Goal: Transaction & Acquisition: Purchase product/service

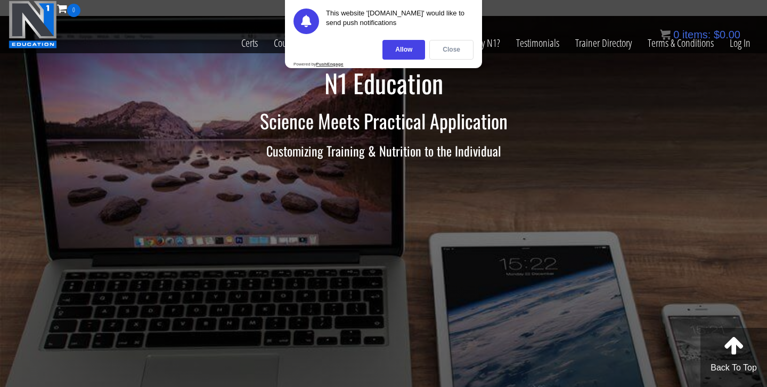
click at [439, 53] on div "Close" at bounding box center [451, 50] width 44 height 20
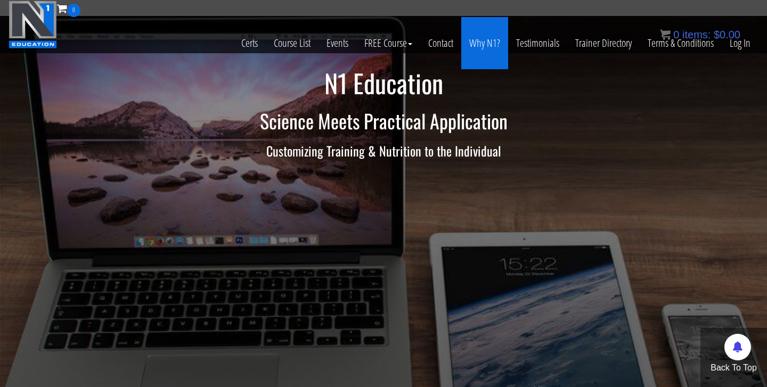
click at [483, 40] on link "Why N1?" at bounding box center [484, 43] width 47 height 52
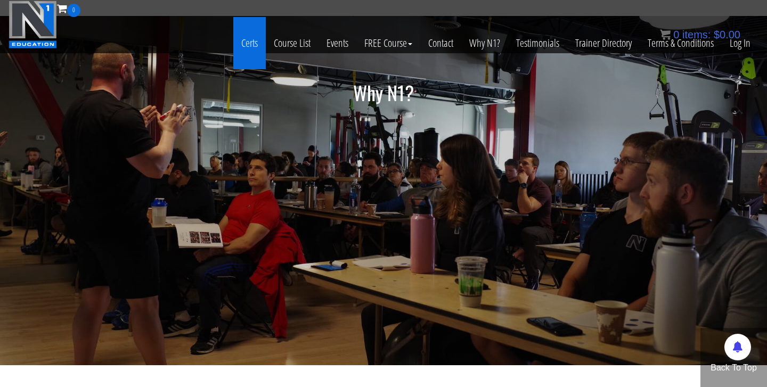
click at [248, 44] on link "Certs" at bounding box center [249, 43] width 32 height 52
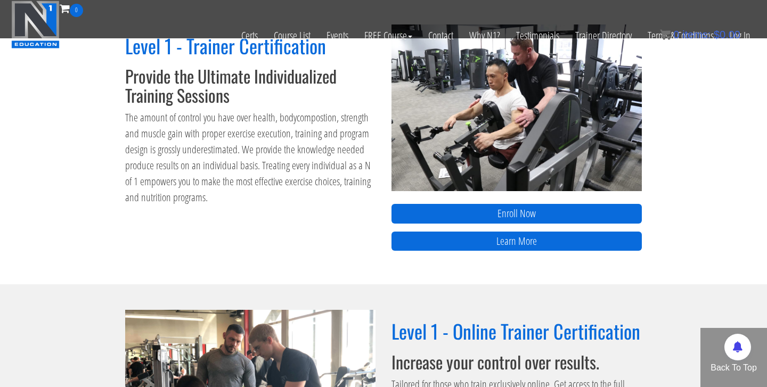
scroll to position [627, 0]
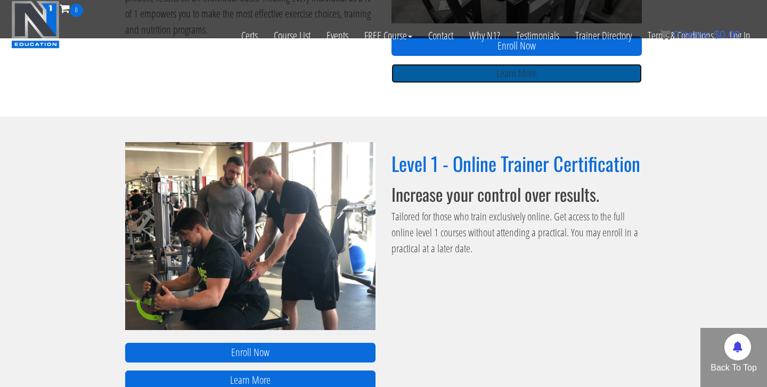
click at [488, 73] on link "Learn More" at bounding box center [516, 74] width 250 height 20
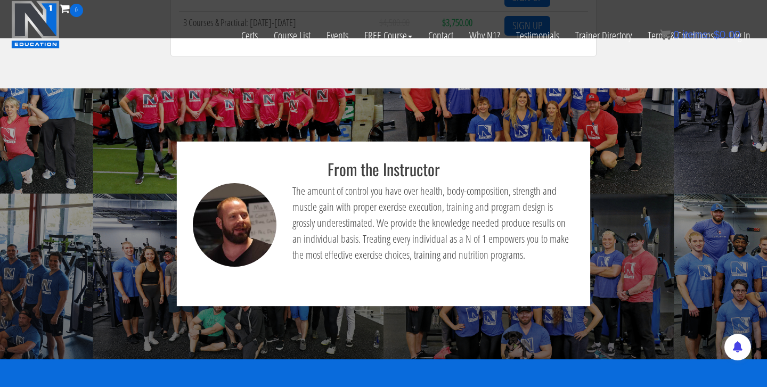
scroll to position [681, 0]
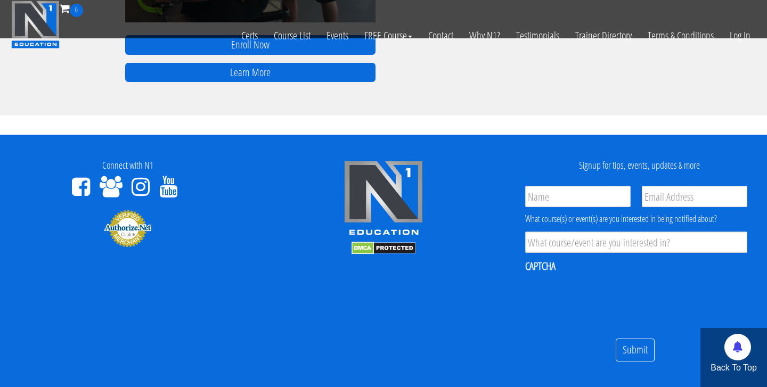
scroll to position [1006, 0]
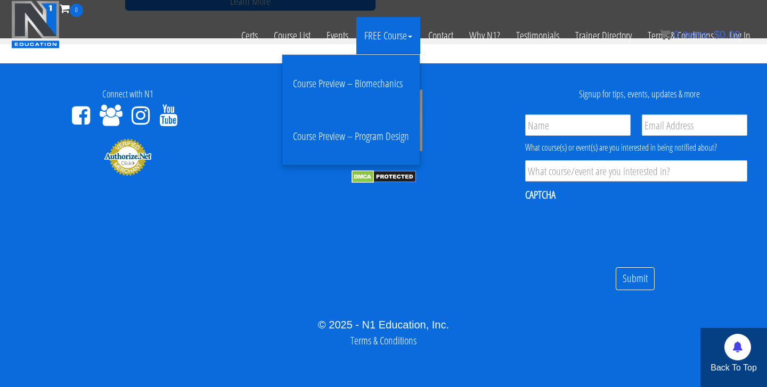
click at [363, 86] on link "Course Preview – Biomechanics" at bounding box center [351, 84] width 132 height 42
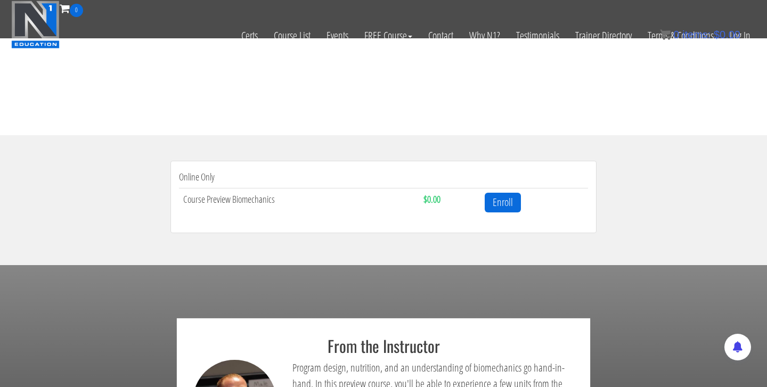
scroll to position [265, 0]
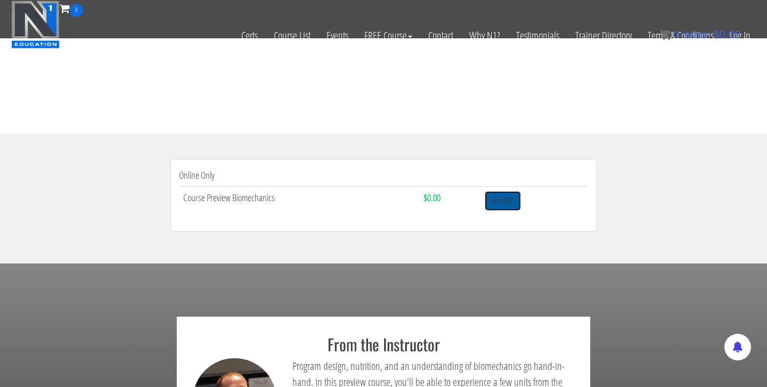
click at [504, 199] on link "Enroll" at bounding box center [502, 201] width 36 height 20
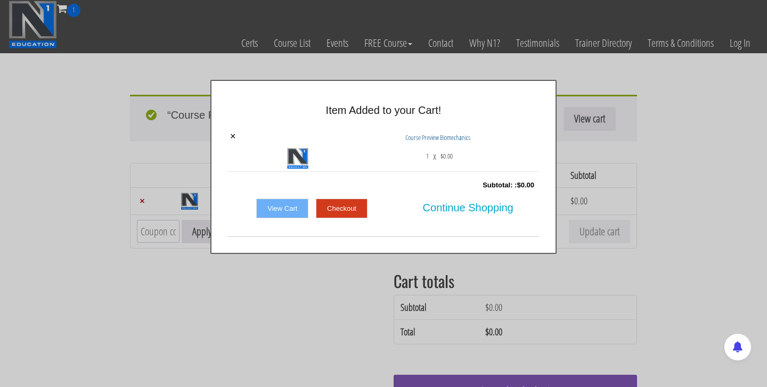
click at [356, 201] on link "Checkout" at bounding box center [342, 209] width 52 height 20
click at [356, 209] on link "Checkout" at bounding box center [342, 209] width 52 height 20
click at [344, 205] on link "Checkout" at bounding box center [342, 209] width 52 height 20
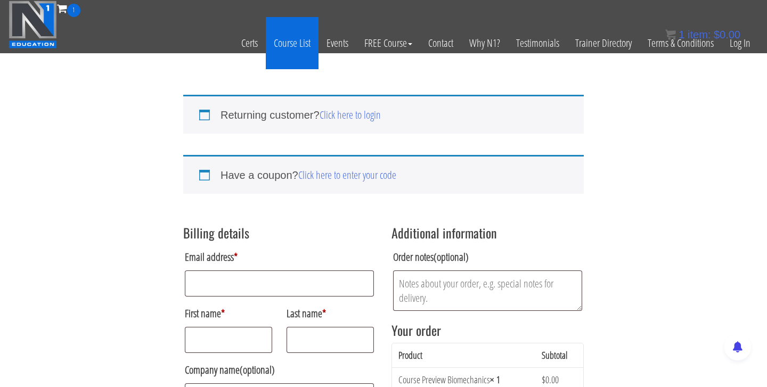
click at [280, 44] on link "Course List" at bounding box center [292, 43] width 53 height 52
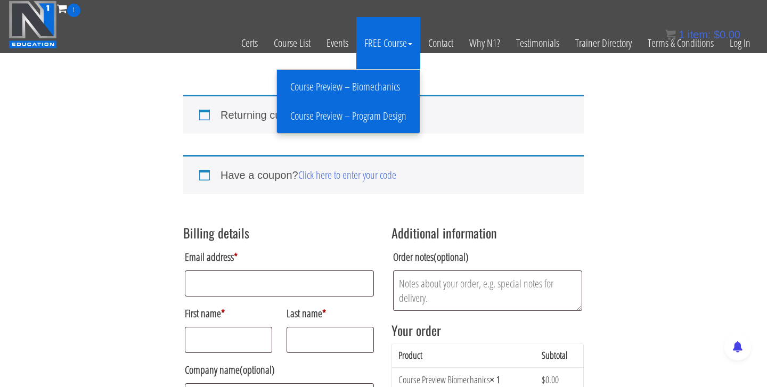
click at [379, 113] on link "Course Preview – Program Design" at bounding box center [348, 116] width 137 height 19
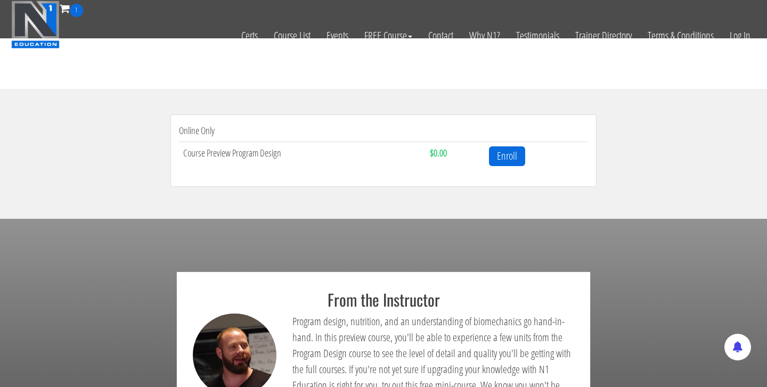
scroll to position [319, 0]
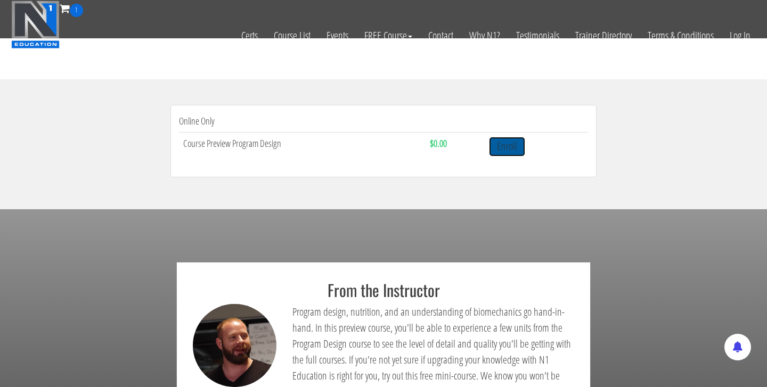
click at [504, 144] on link "Enroll" at bounding box center [507, 147] width 36 height 20
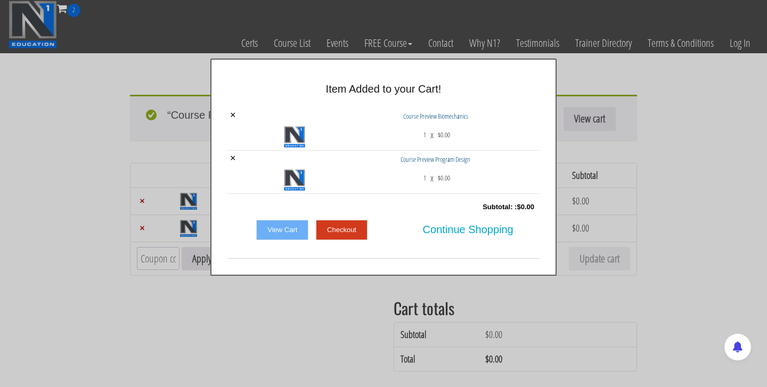
click at [357, 224] on link "Checkout" at bounding box center [342, 230] width 52 height 20
click at [331, 316] on div at bounding box center [383, 193] width 767 height 387
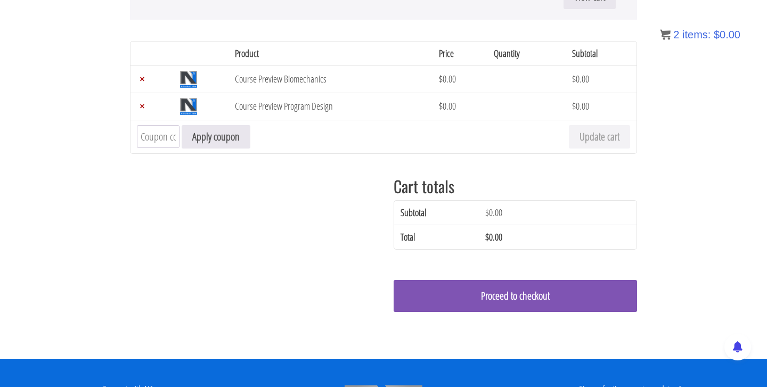
scroll to position [135, 0]
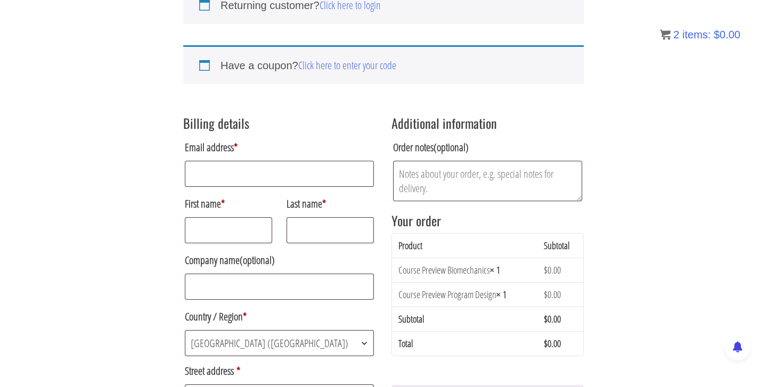
scroll to position [105, 0]
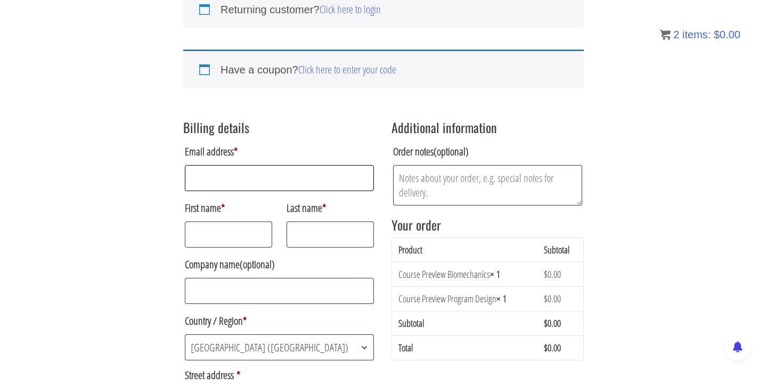
click at [244, 184] on input "Email address *" at bounding box center [279, 178] width 189 height 26
type input "andrewf47@cox.net"
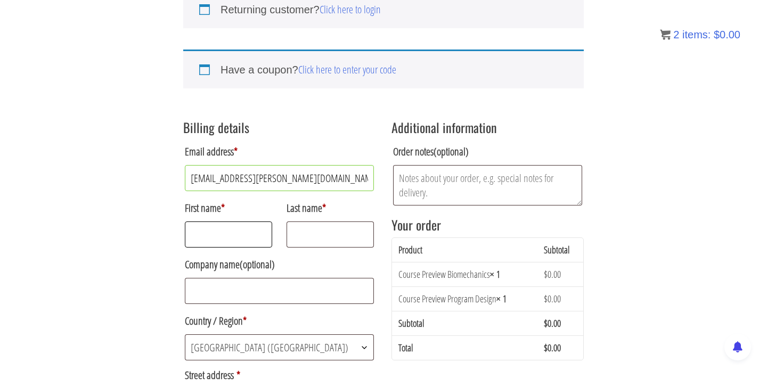
click at [218, 233] on input "First name *" at bounding box center [228, 234] width 87 height 26
type input "andrew"
click at [309, 233] on input "Last name *" at bounding box center [329, 234] width 87 height 26
type input "Keys"
click at [246, 344] on span "United States (US)" at bounding box center [279, 347] width 188 height 25
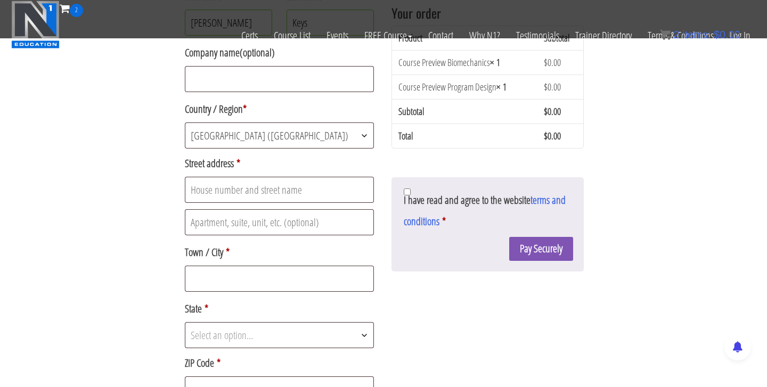
scroll to position [251, 0]
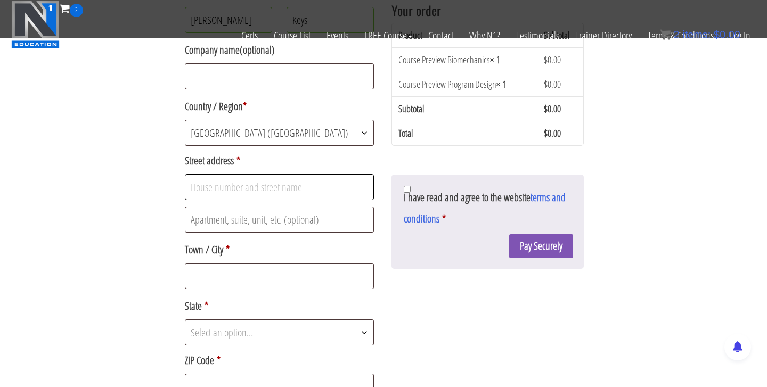
click at [244, 191] on input "Street address *" at bounding box center [279, 187] width 189 height 26
type input "95 nighthawk"
click at [202, 289] on input "Town / City *" at bounding box center [279, 276] width 189 height 26
type input "Irvine"
click at [194, 336] on span "Select an option…" at bounding box center [222, 332] width 62 height 14
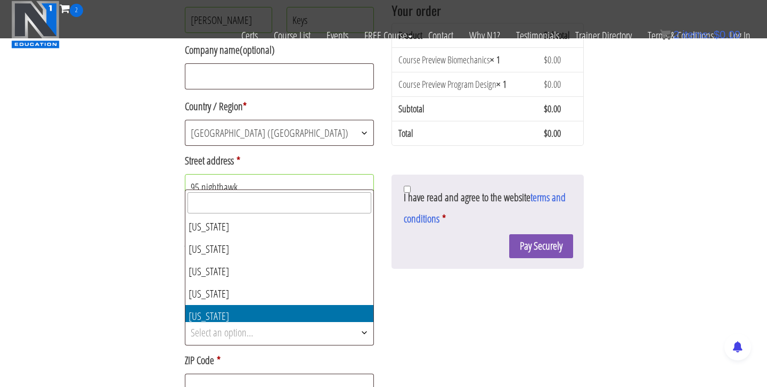
select select "CA"
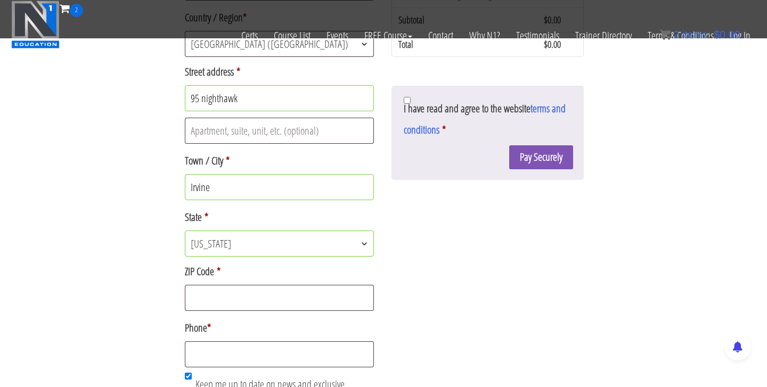
scroll to position [341, 0]
click at [217, 293] on input "ZIP Code *" at bounding box center [279, 297] width 189 height 26
type input "92604"
click at [199, 354] on input "Phone *" at bounding box center [279, 353] width 189 height 26
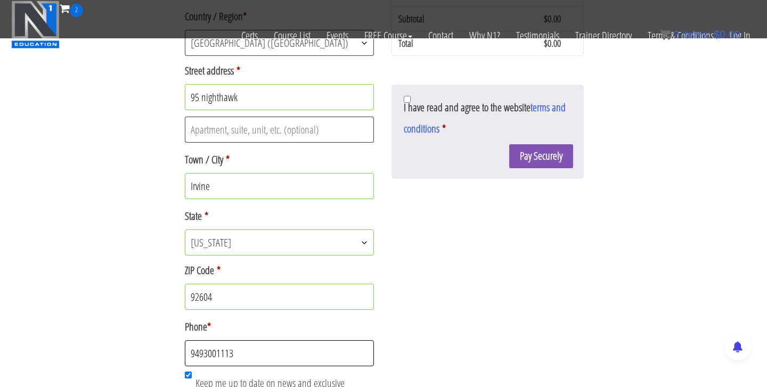
type input "9493001113"
click at [425, 287] on div "Billing details Email address * andrewf47@cox.net First name * andrew Last name…" at bounding box center [383, 141] width 400 height 672
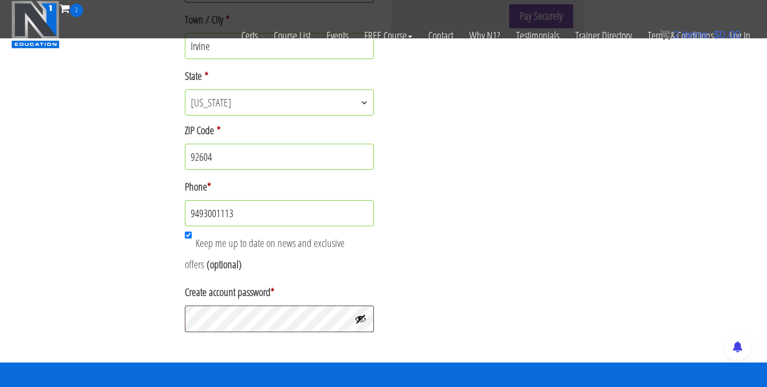
scroll to position [483, 0]
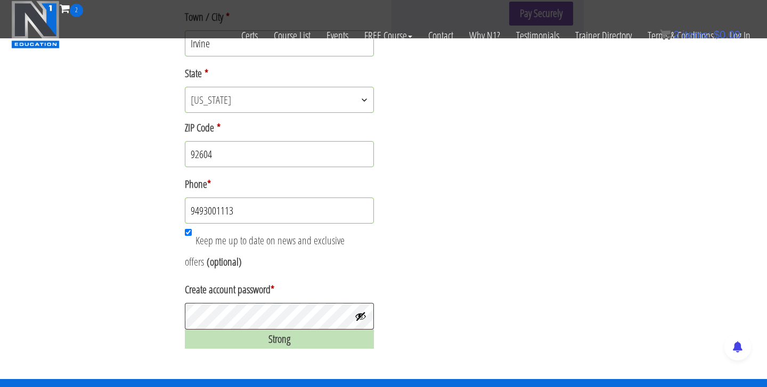
click at [357, 317] on button "Show password" at bounding box center [361, 316] width 12 height 12
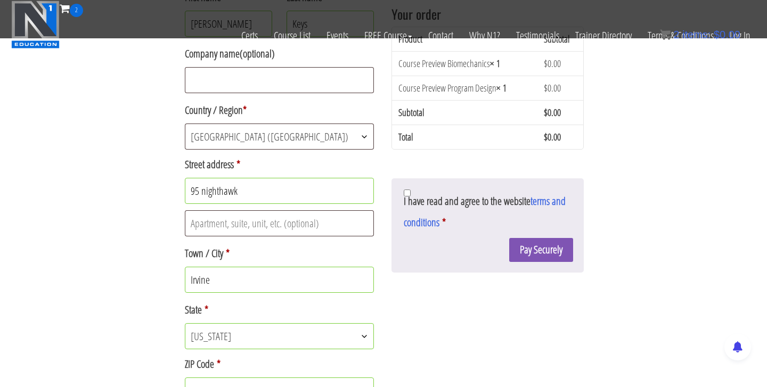
scroll to position [246, 0]
click at [406, 194] on input "I have read and agree to the website terms and conditions *" at bounding box center [407, 194] width 7 height 7
checkbox input "true"
click at [524, 251] on button "Pay Securely" at bounding box center [541, 251] width 64 height 24
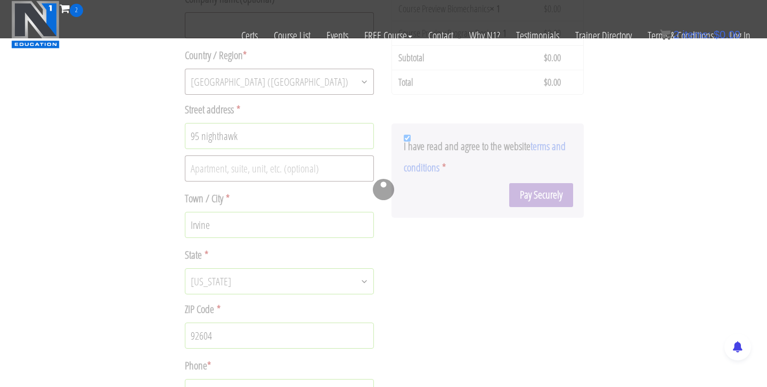
scroll to position [302, 0]
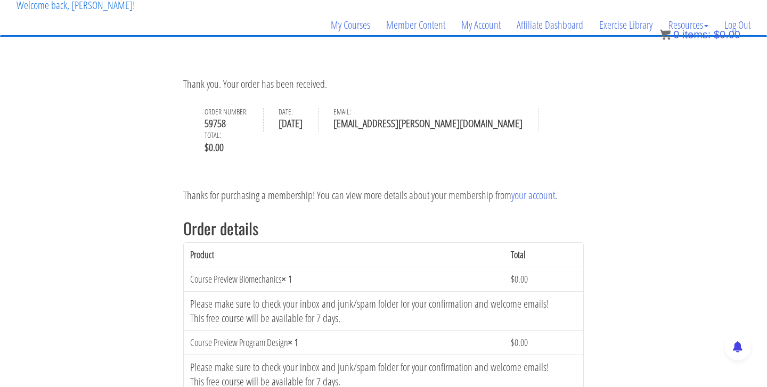
scroll to position [70, 0]
click at [529, 187] on link "your account" at bounding box center [533, 194] width 44 height 14
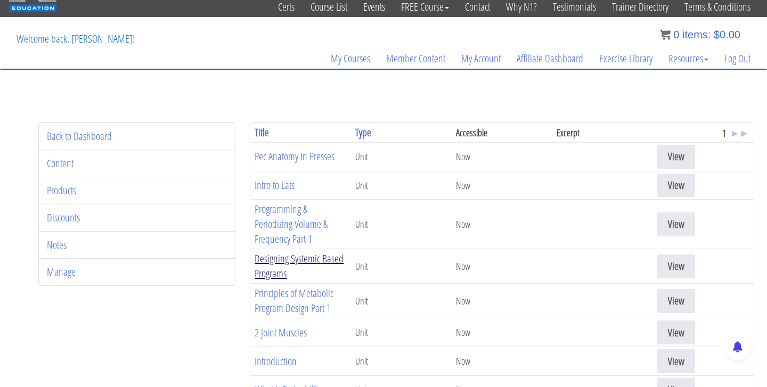
scroll to position [37, 0]
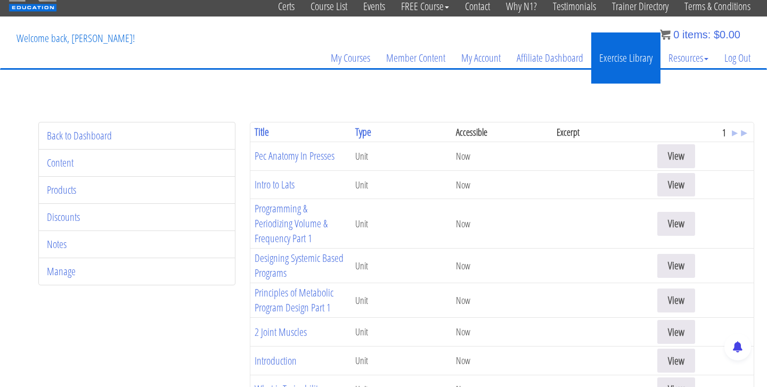
click at [603, 50] on link "Exercise Library" at bounding box center [625, 57] width 69 height 51
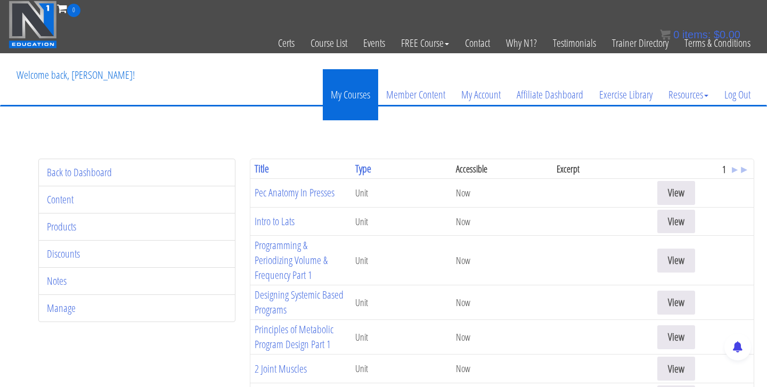
click at [358, 97] on link "My Courses" at bounding box center [350, 94] width 55 height 51
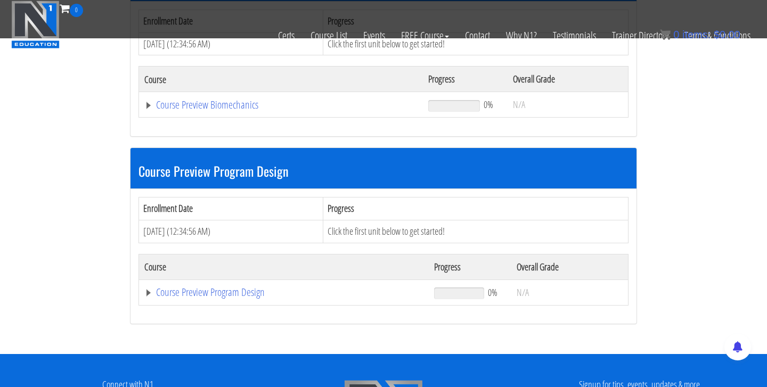
scroll to position [197, 0]
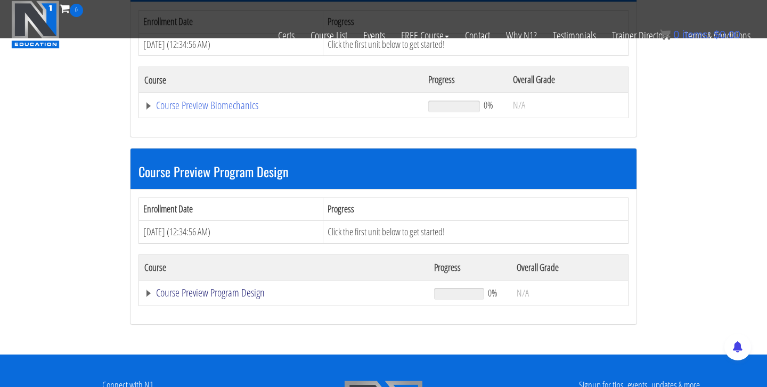
click at [146, 293] on link "Course Preview Program Design" at bounding box center [283, 292] width 279 height 11
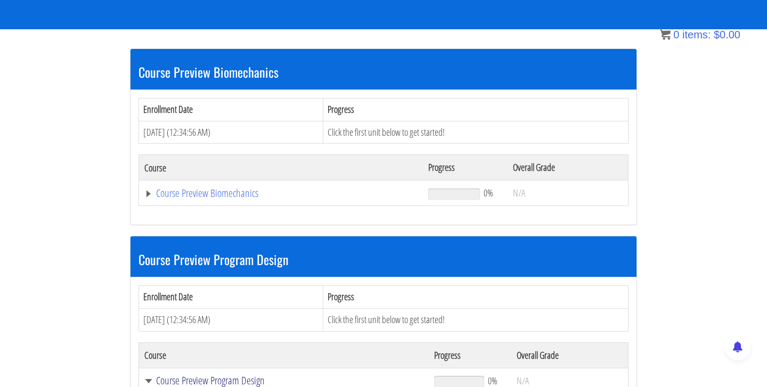
scroll to position [154, 0]
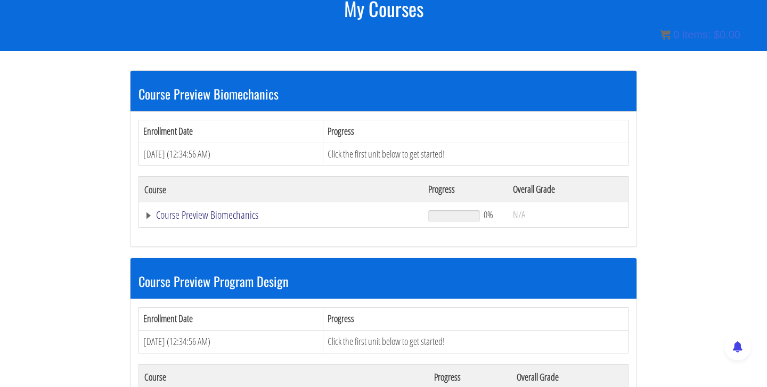
click at [149, 213] on link "Course Preview Biomechanics" at bounding box center [280, 215] width 273 height 11
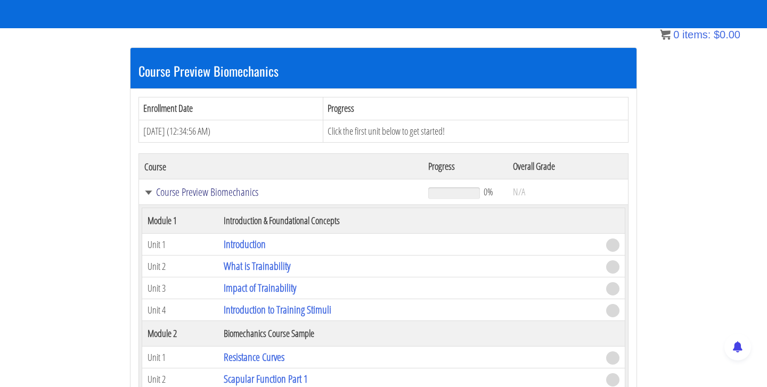
scroll to position [184, 0]
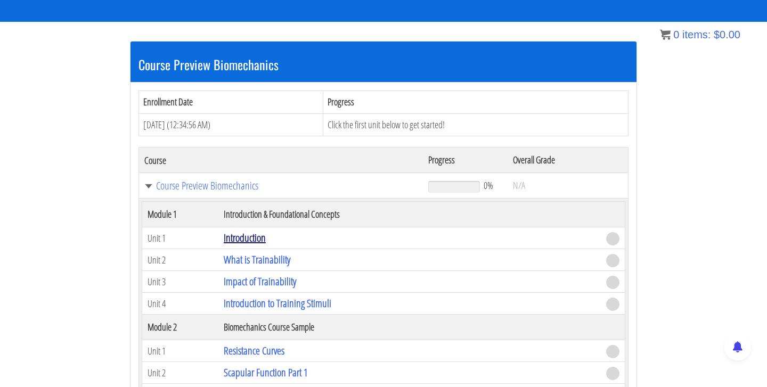
click at [253, 239] on link "Introduction" at bounding box center [245, 238] width 42 height 14
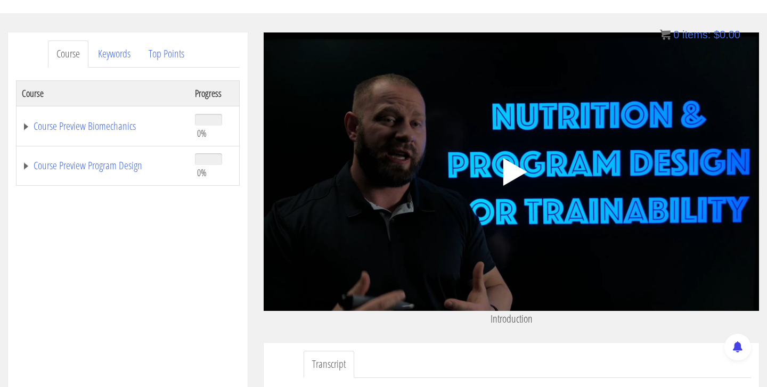
scroll to position [105, 0]
